Goal: Task Accomplishment & Management: Manage account settings

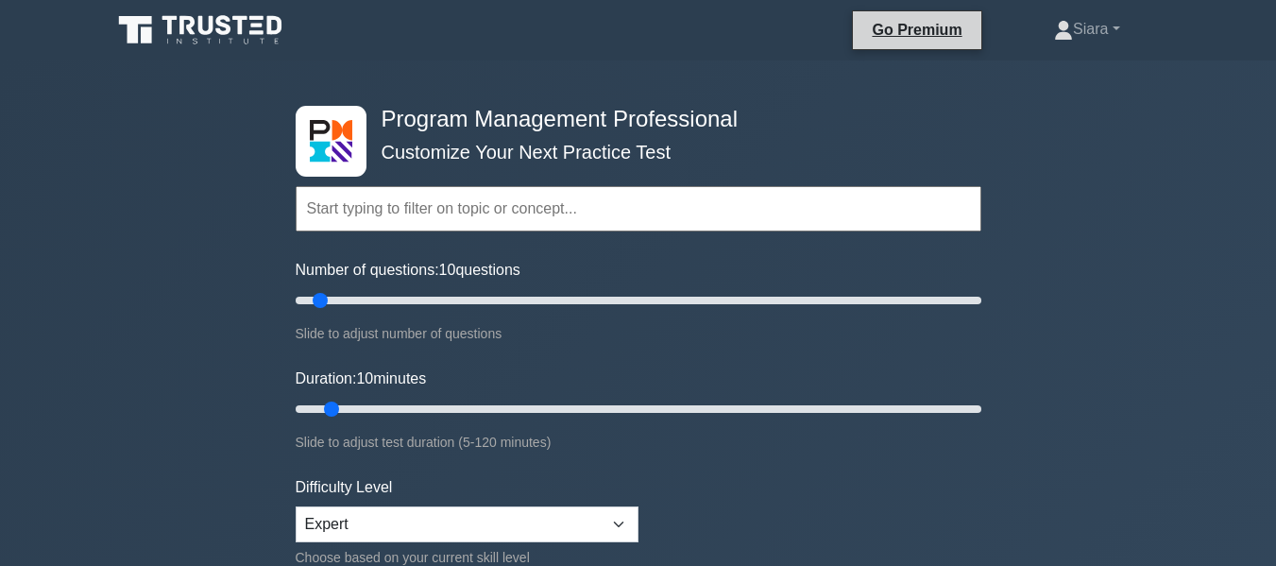
click at [900, 50] on li "Go Premium" at bounding box center [916, 30] width 129 height 40
click at [904, 33] on link "Go Premium" at bounding box center [916, 30] width 112 height 24
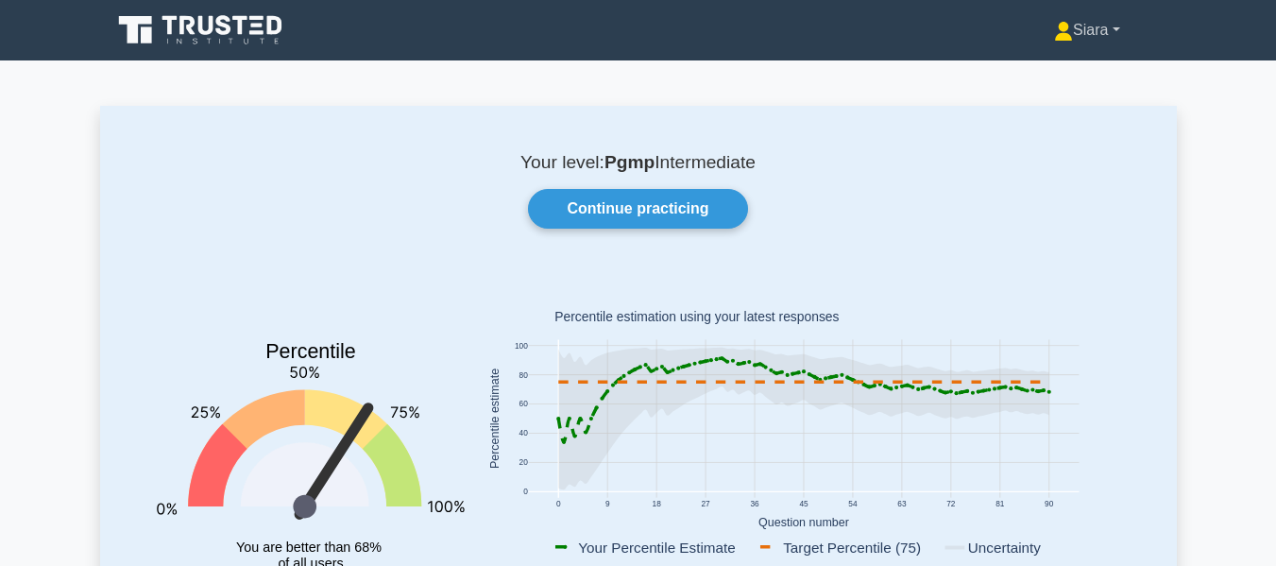
click at [1111, 30] on link "Siara" at bounding box center [1087, 30] width 156 height 38
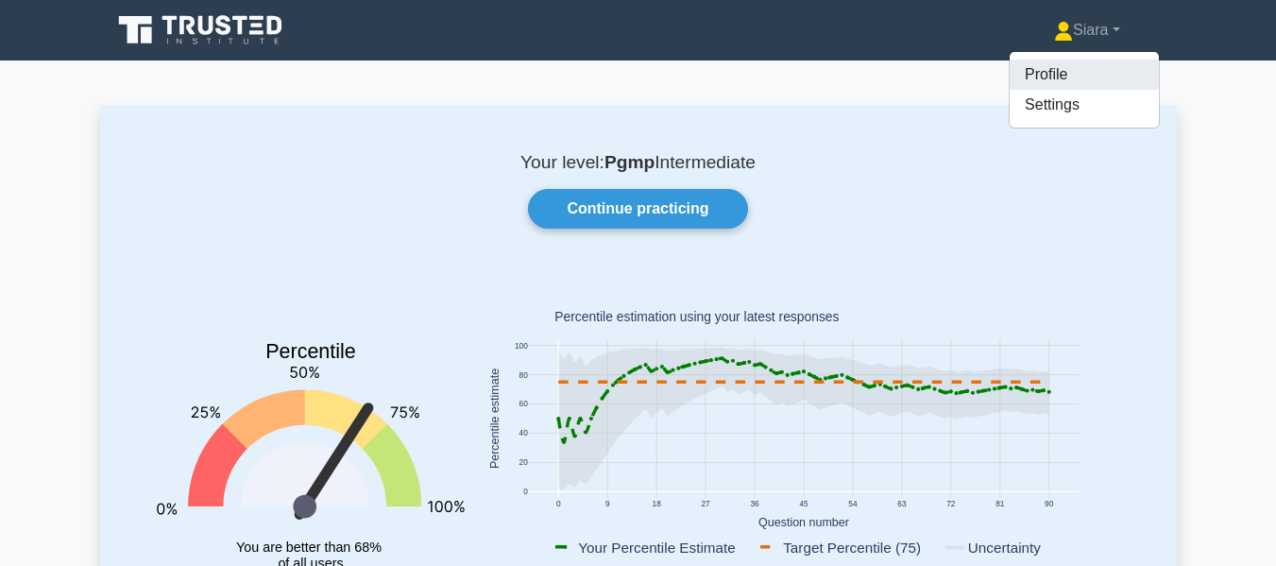
click at [1050, 77] on link "Profile" at bounding box center [1084, 74] width 149 height 30
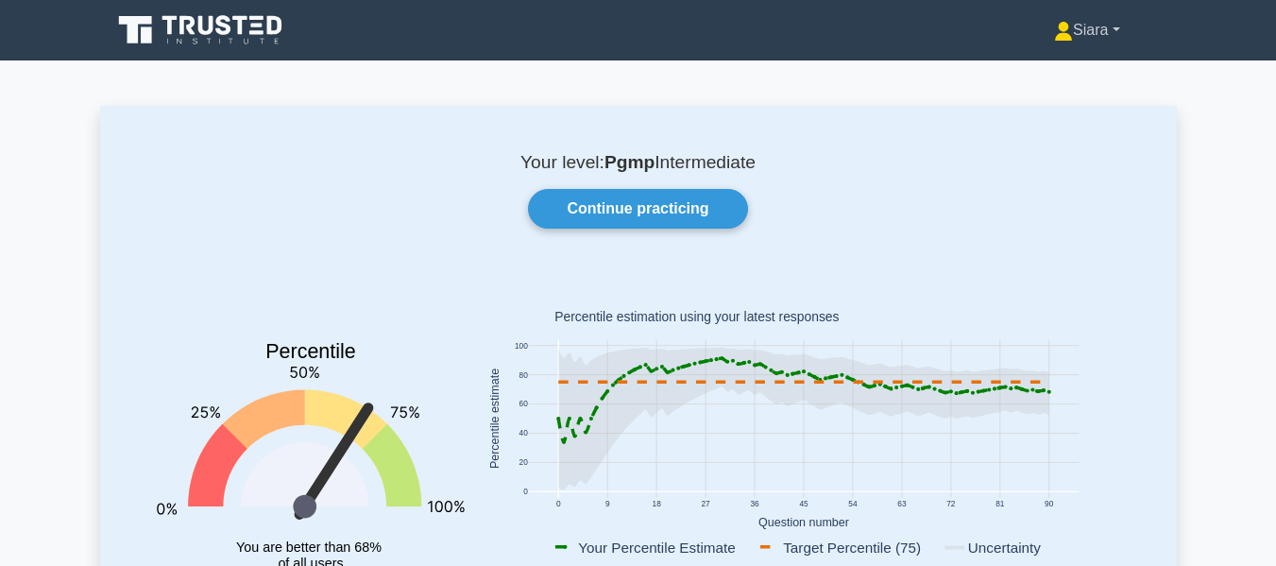
click at [1113, 32] on link "Siara" at bounding box center [1087, 30] width 156 height 38
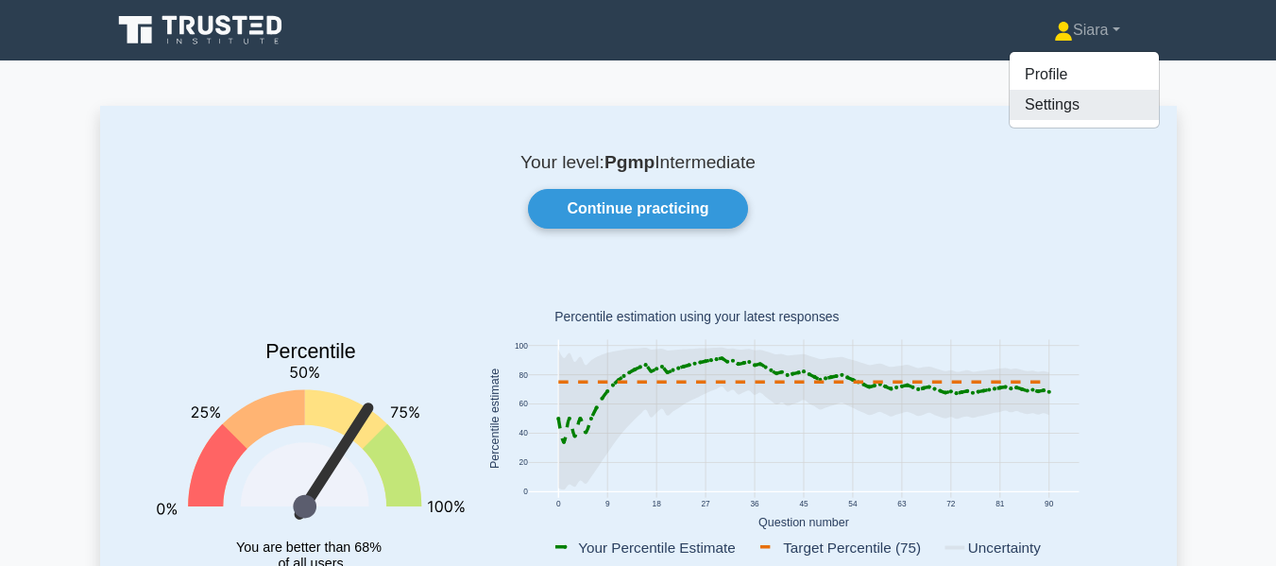
click at [1071, 119] on link "Settings" at bounding box center [1084, 105] width 149 height 30
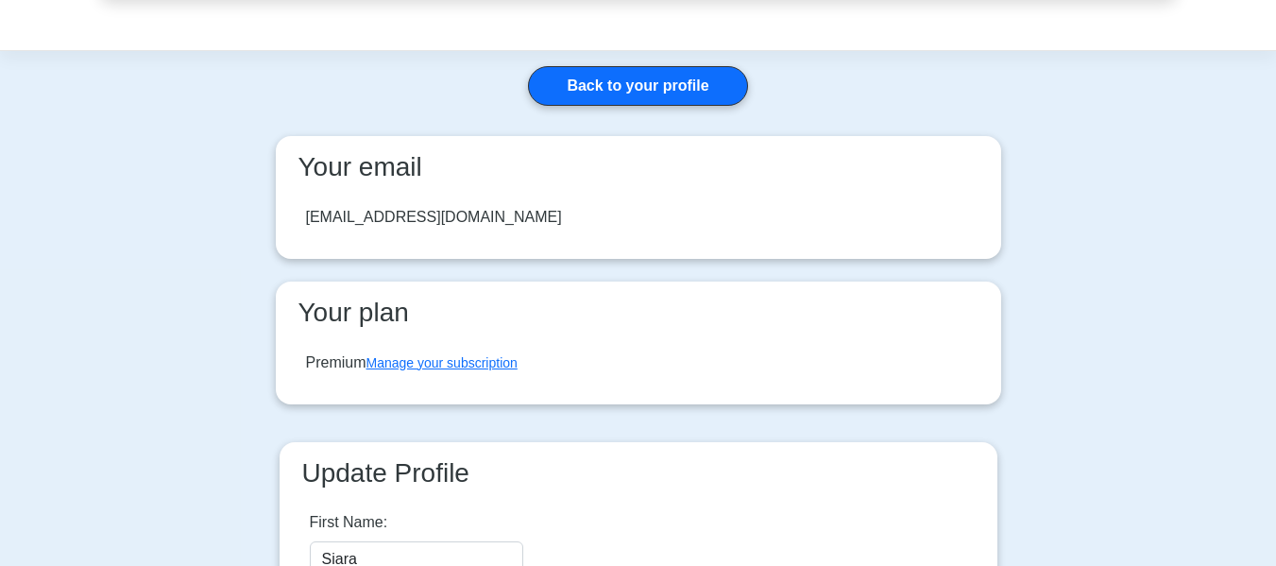
scroll to position [211, 0]
click at [469, 363] on link "Manage your subscription" at bounding box center [441, 363] width 151 height 15
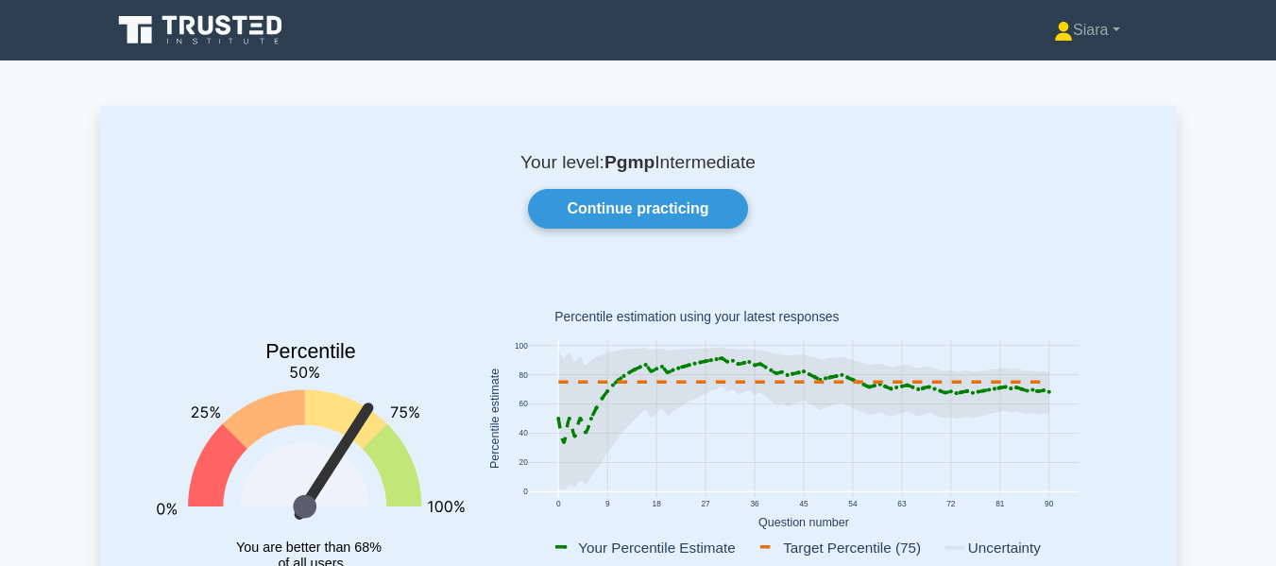
click at [185, 21] on icon at bounding box center [201, 30] width 181 height 36
click at [446, 481] on icon "Percentile You are better than 68% of all users" at bounding box center [311, 440] width 308 height 332
